Goal: Task Accomplishment & Management: Manage account settings

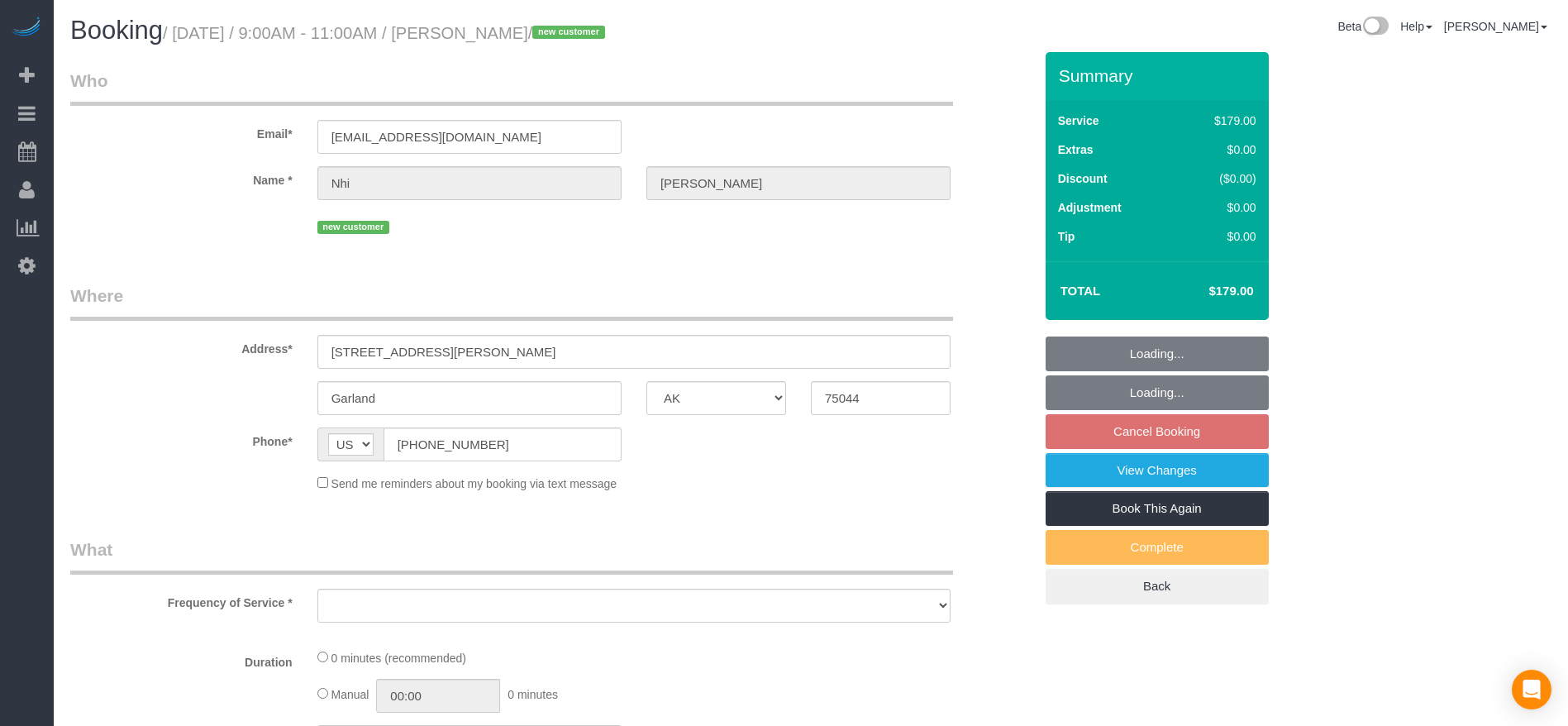
select select "[GEOGRAPHIC_DATA]"
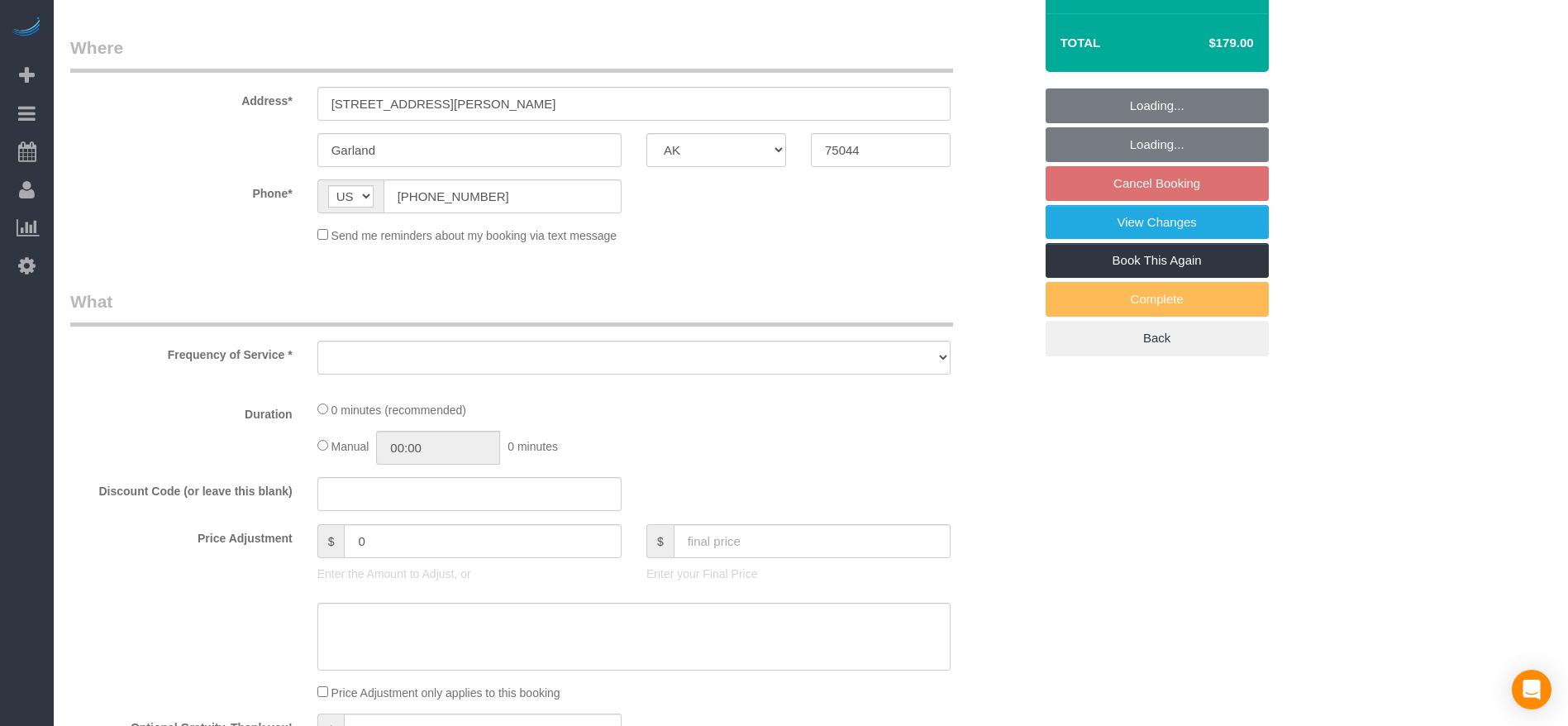
select select "object:2816"
select select "3"
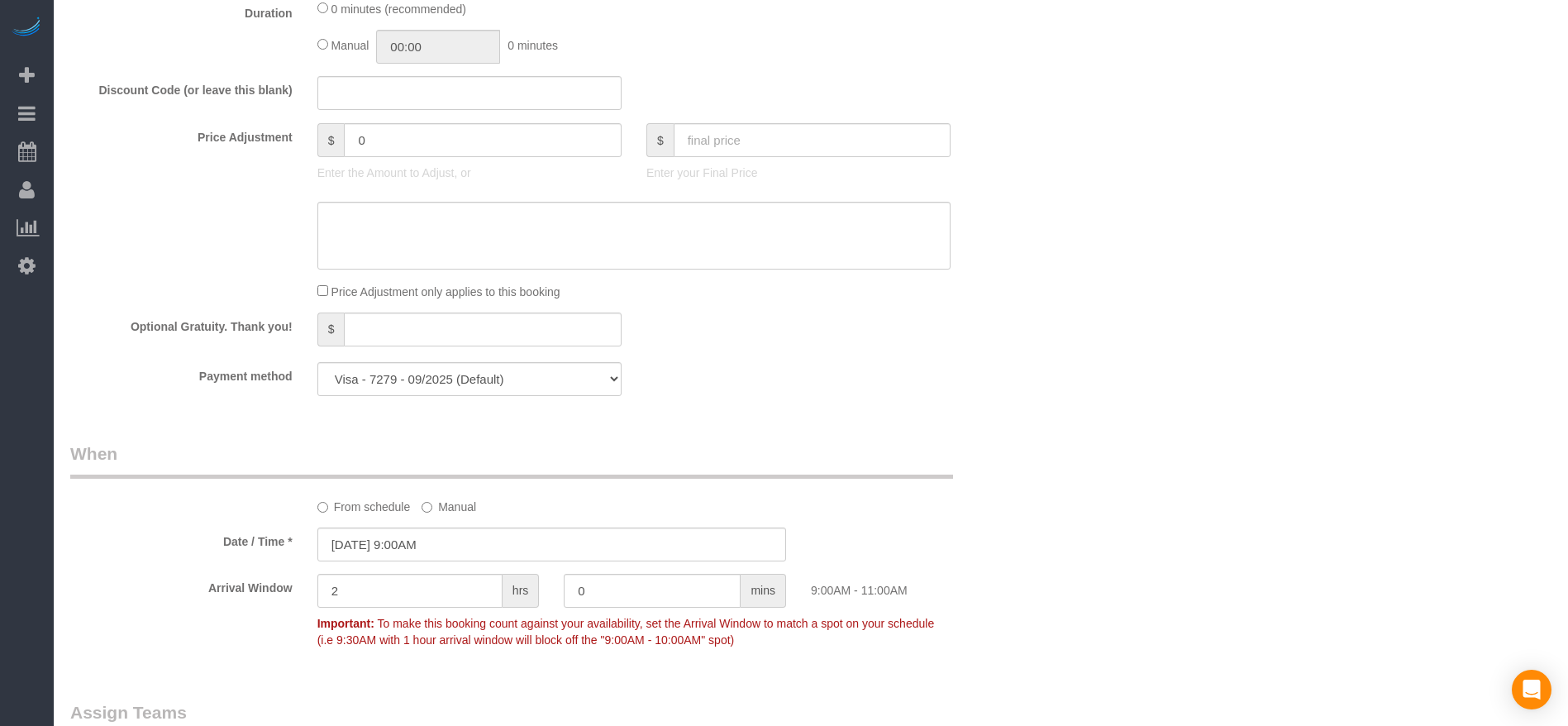
scroll to position [1488, 0]
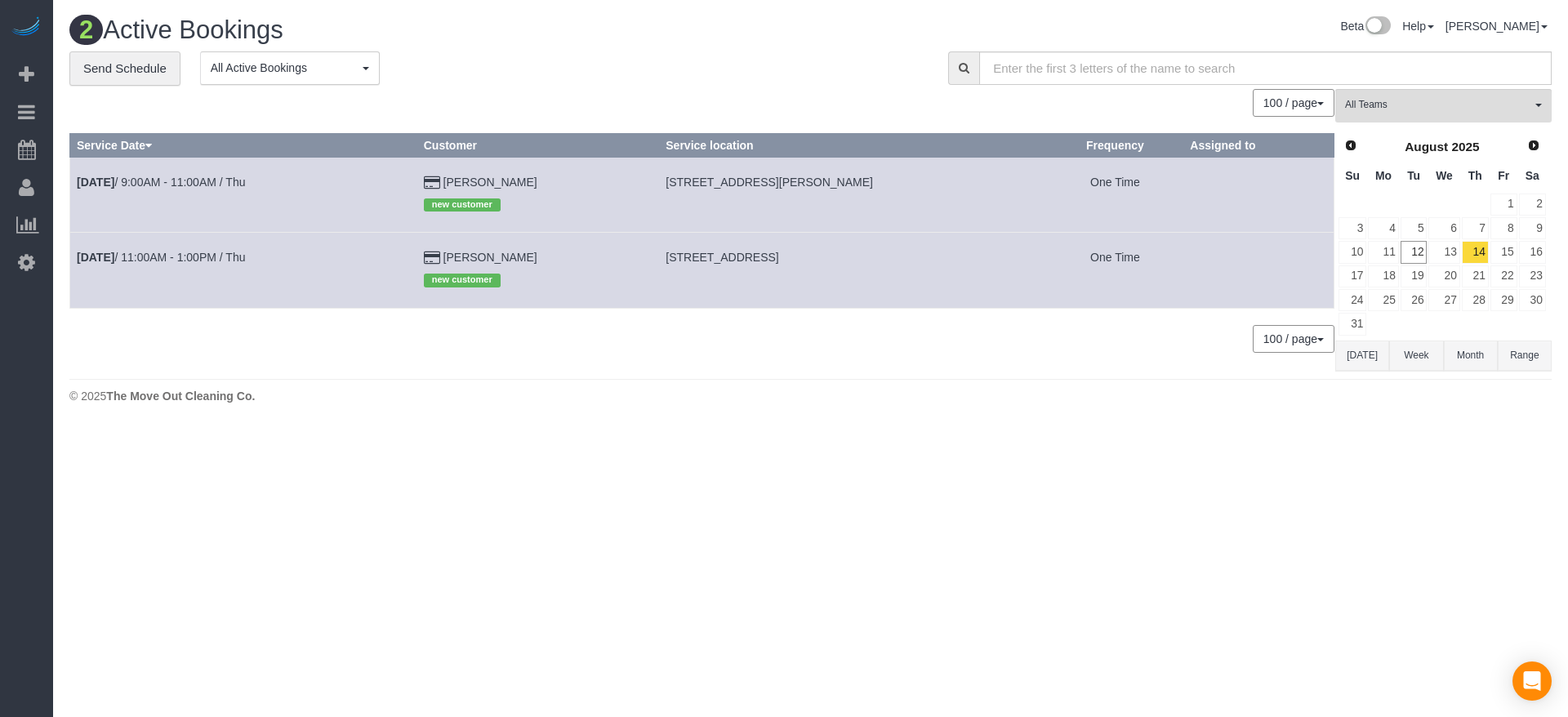
click at [1360, 359] on button "[DATE]" at bounding box center [1361, 355] width 54 height 30
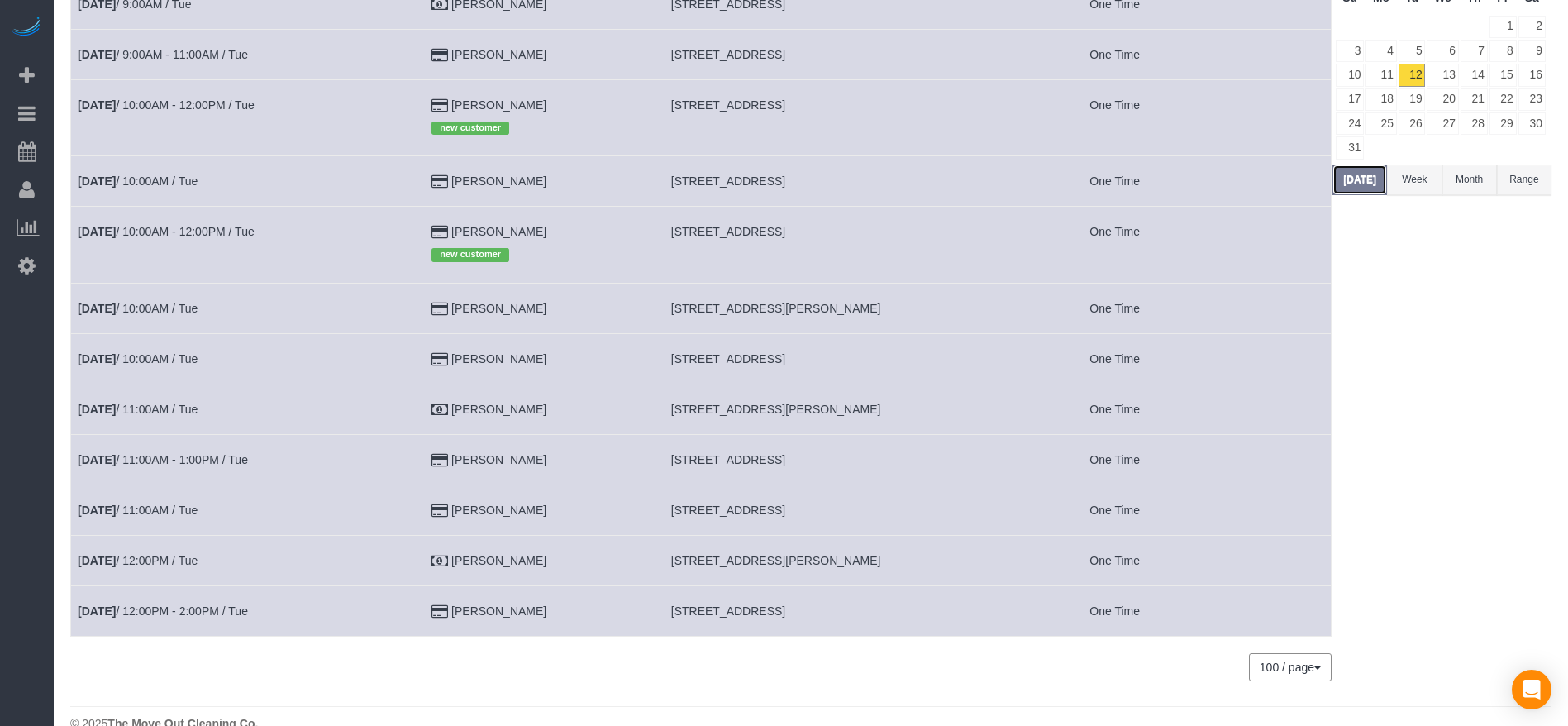
scroll to position [210, 0]
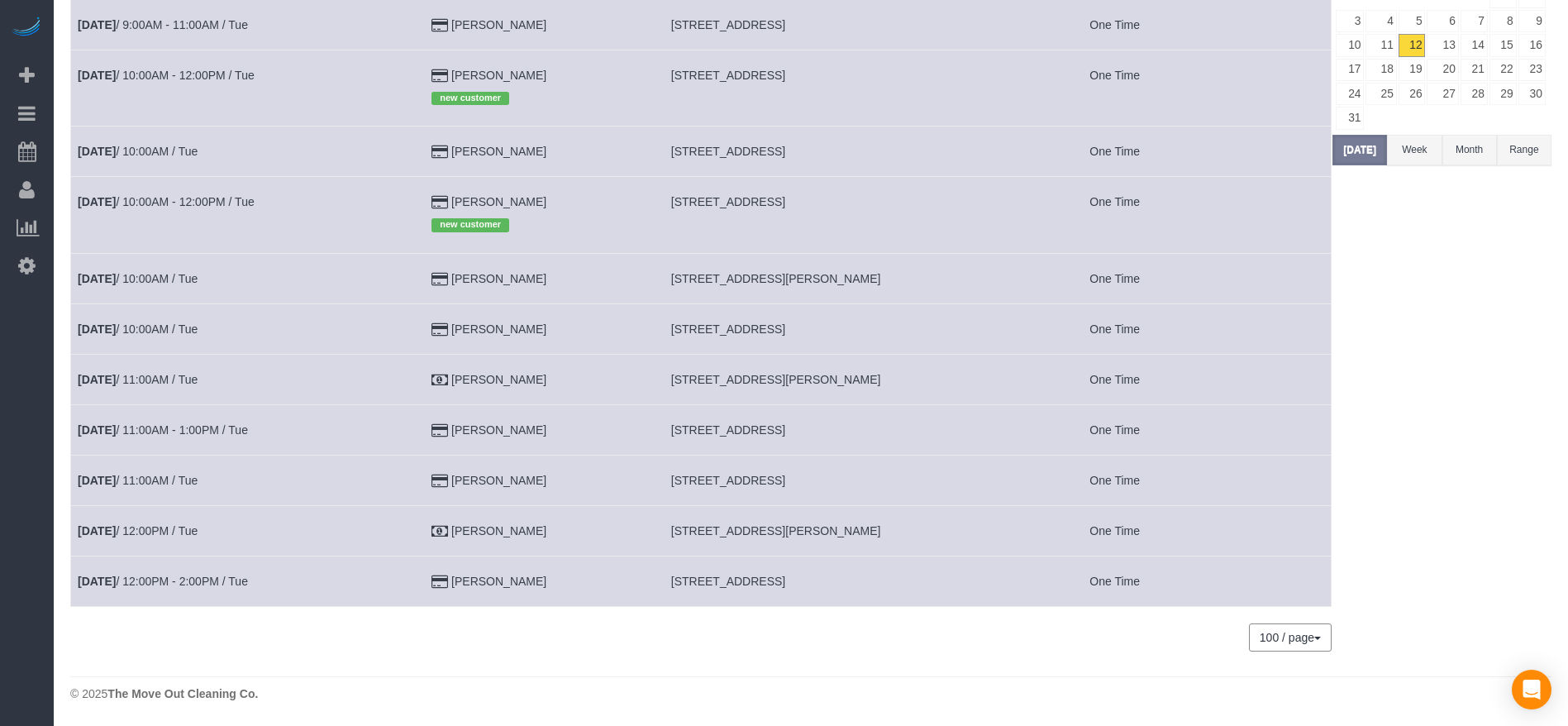
drag, startPoint x: 671, startPoint y: 530, endPoint x: 866, endPoint y: 532, distance: 195.0
click at [866, 532] on td "[STREET_ADDRESS][PERSON_NAME]" at bounding box center [856, 530] width 383 height 51
copy span "[STREET_ADDRESS][PERSON_NAME]"
click at [165, 532] on link "[DATE] 12:00PM / Tue" at bounding box center [137, 531] width 120 height 13
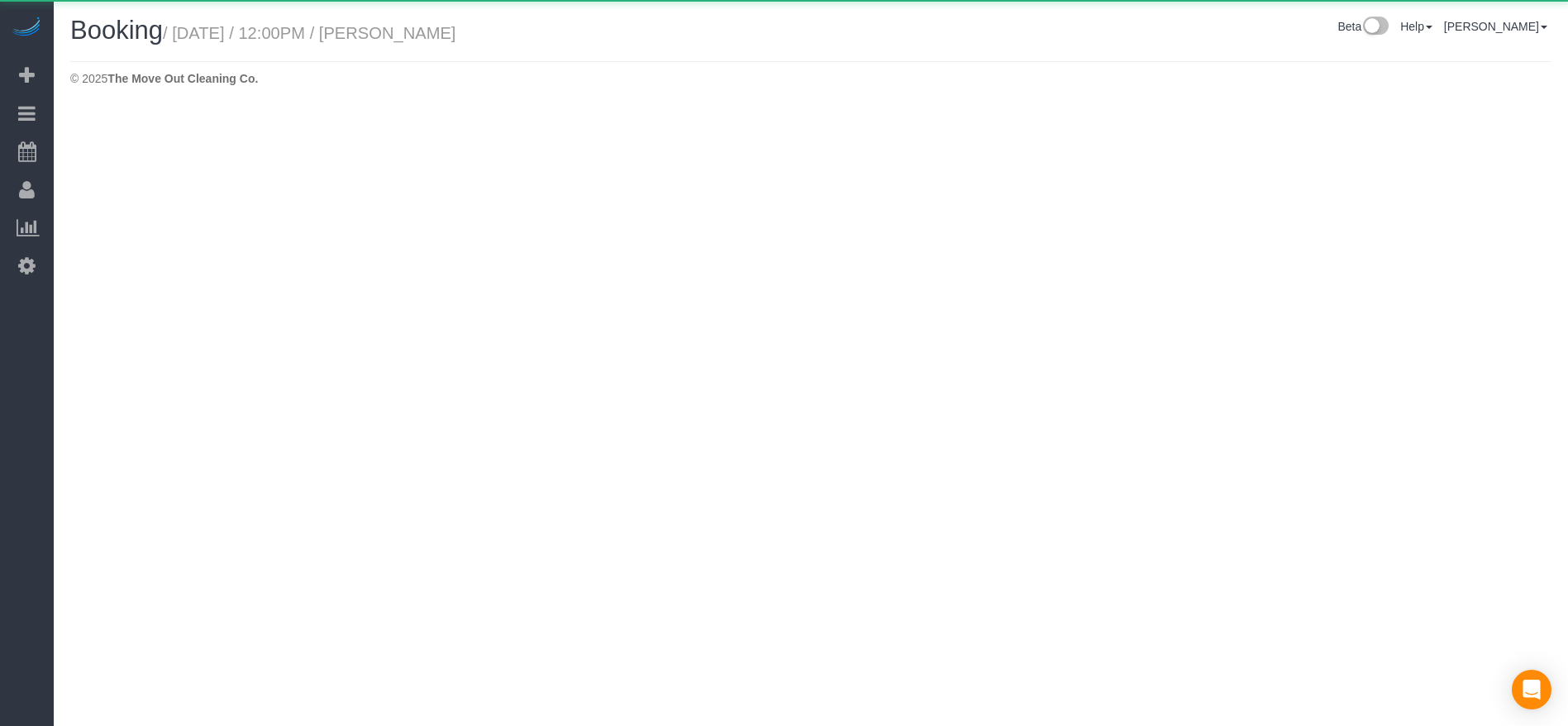
select select "[GEOGRAPHIC_DATA]"
select select "string:check"
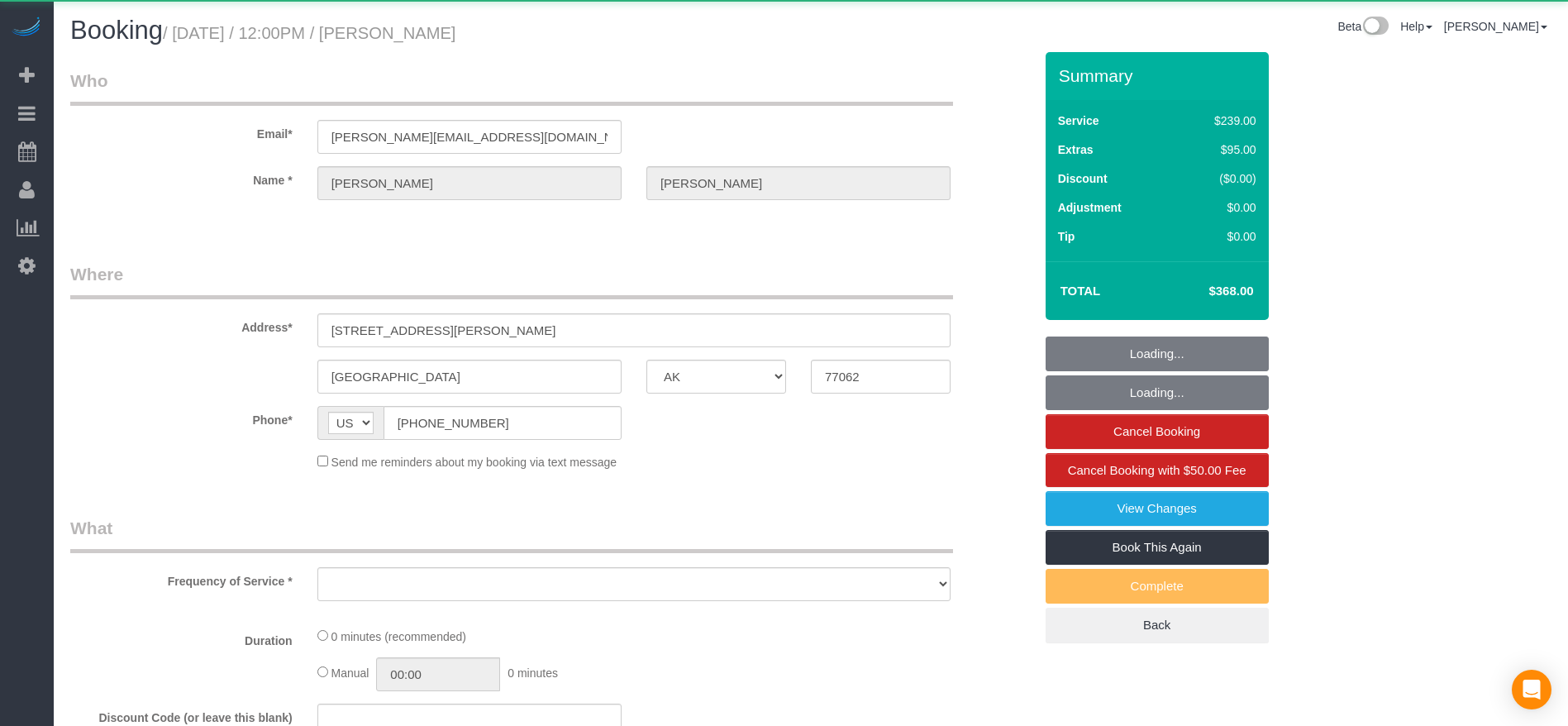
select select "object:3423"
select select "3"
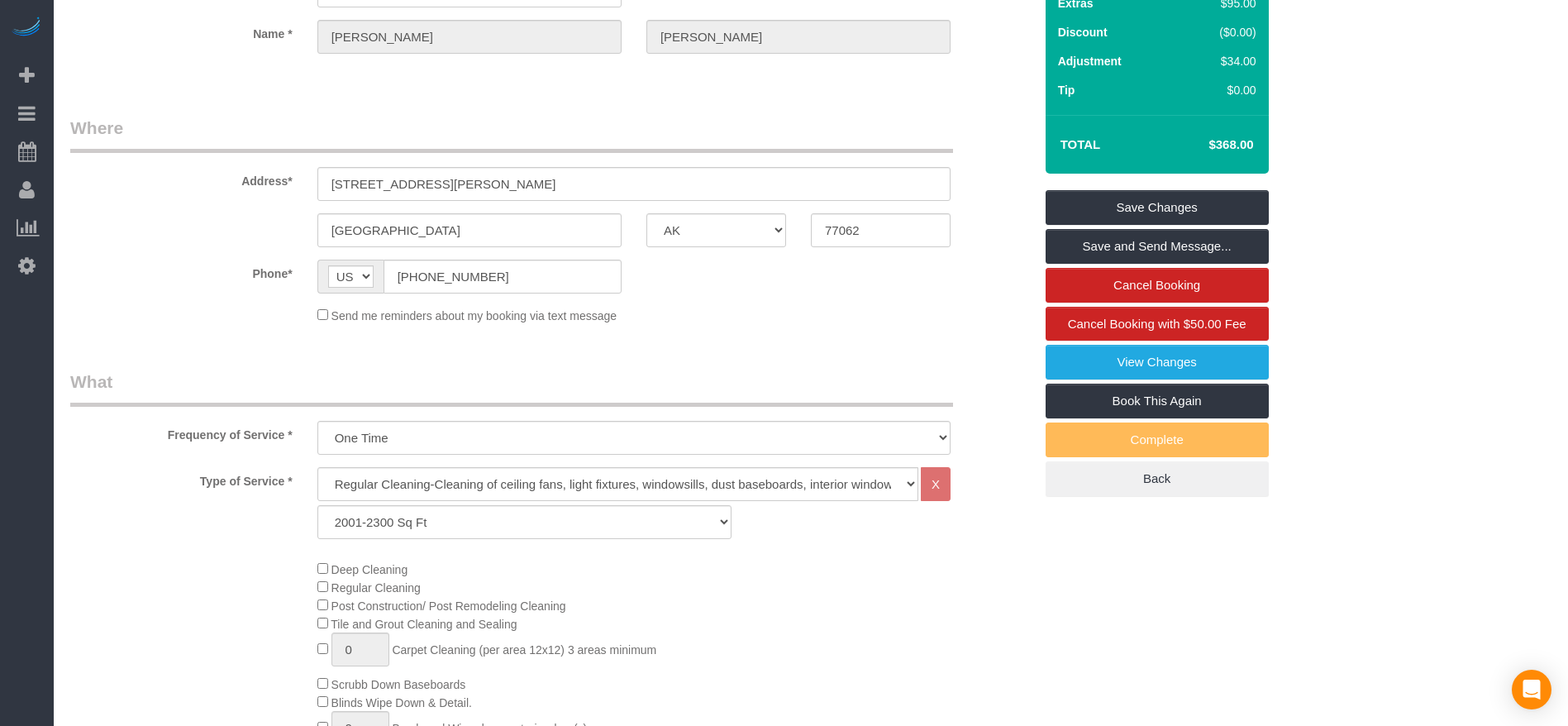
scroll to position [248, 0]
